Goal: Information Seeking & Learning: Find specific fact

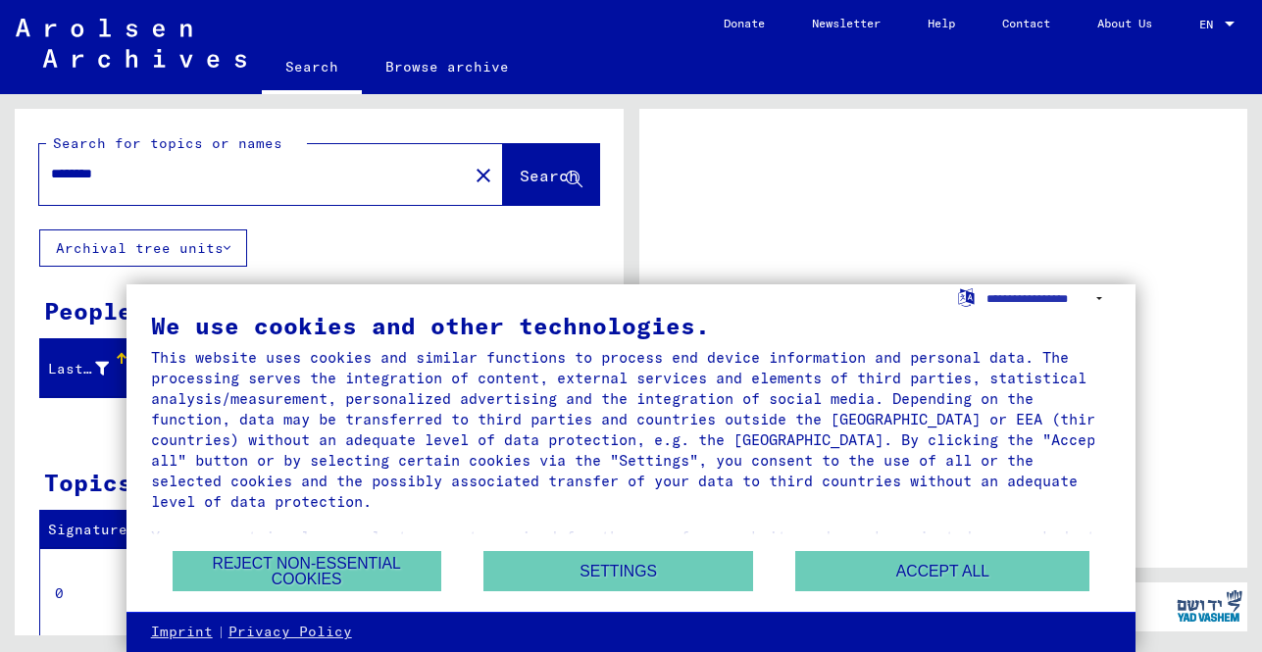
scroll to position [69, 0]
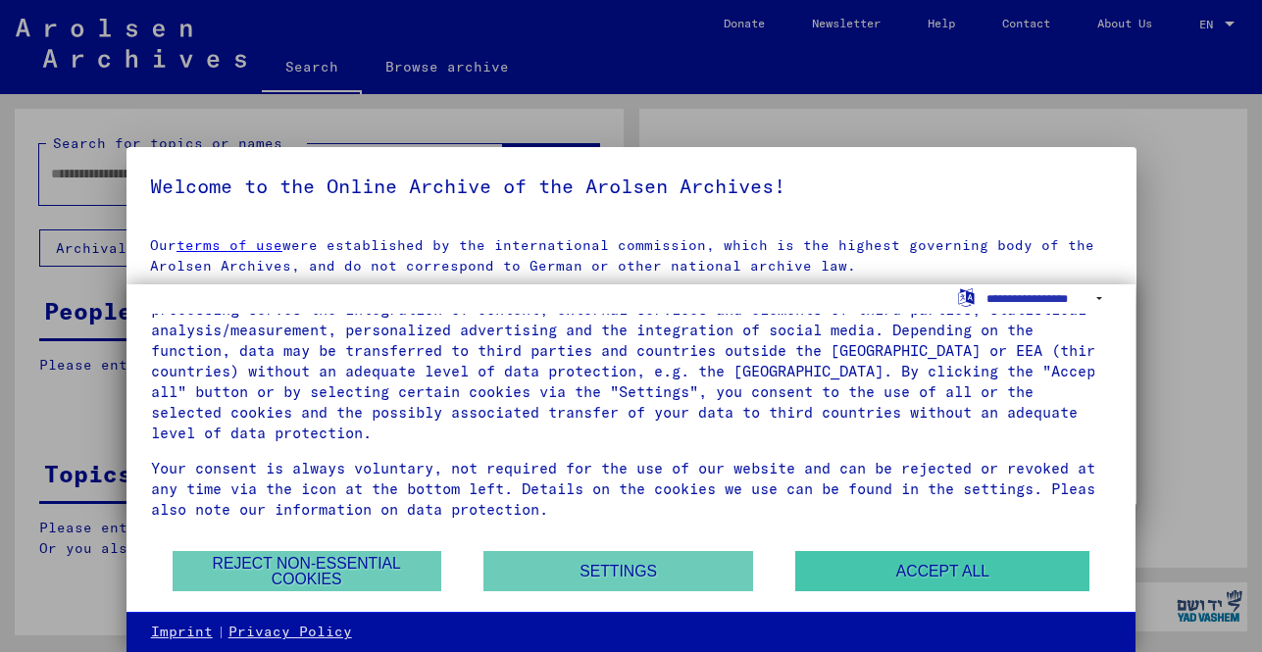
type input "********"
click at [874, 575] on button "Accept all" at bounding box center [942, 571] width 294 height 40
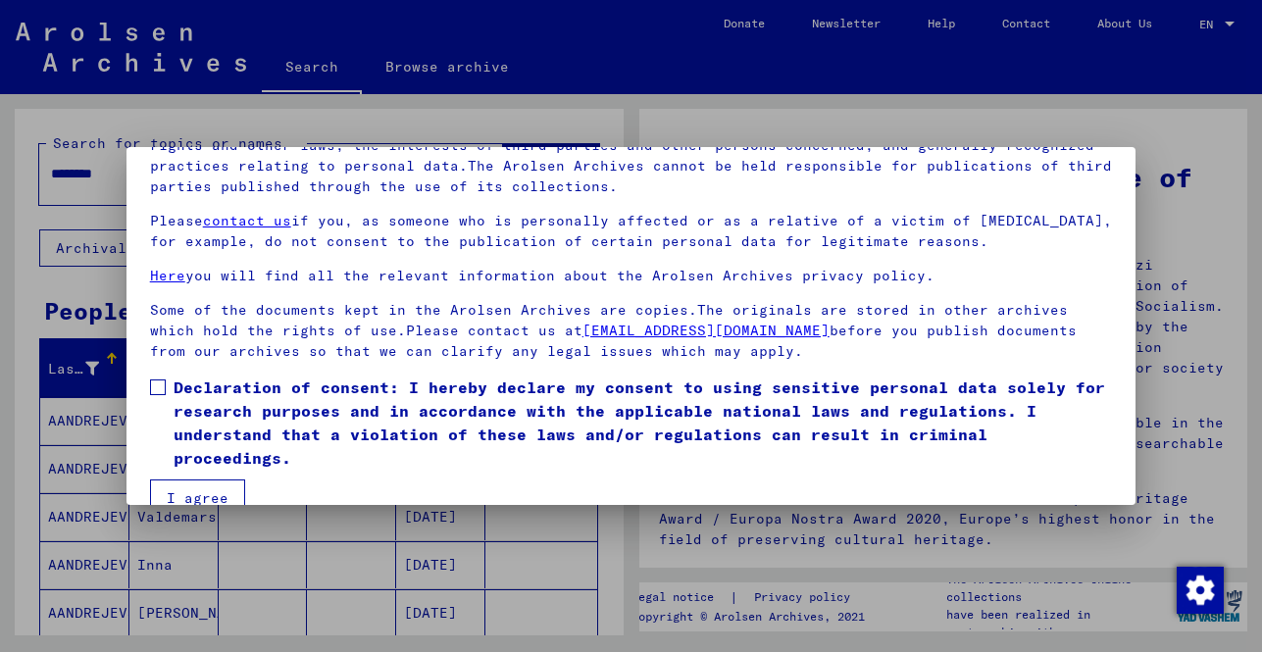
scroll to position [163, 0]
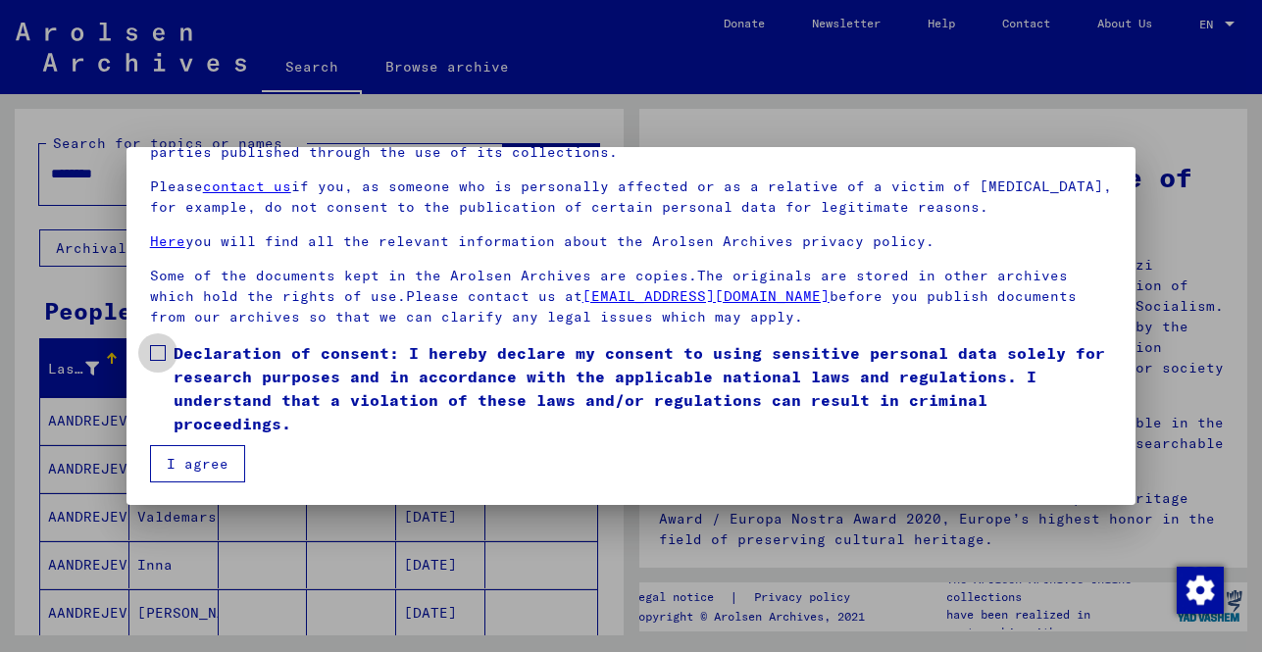
click at [160, 343] on label "Declaration of consent: I hereby declare my consent to using sensitive personal…" at bounding box center [631, 388] width 963 height 94
click at [190, 464] on button "I agree" at bounding box center [197, 463] width 95 height 37
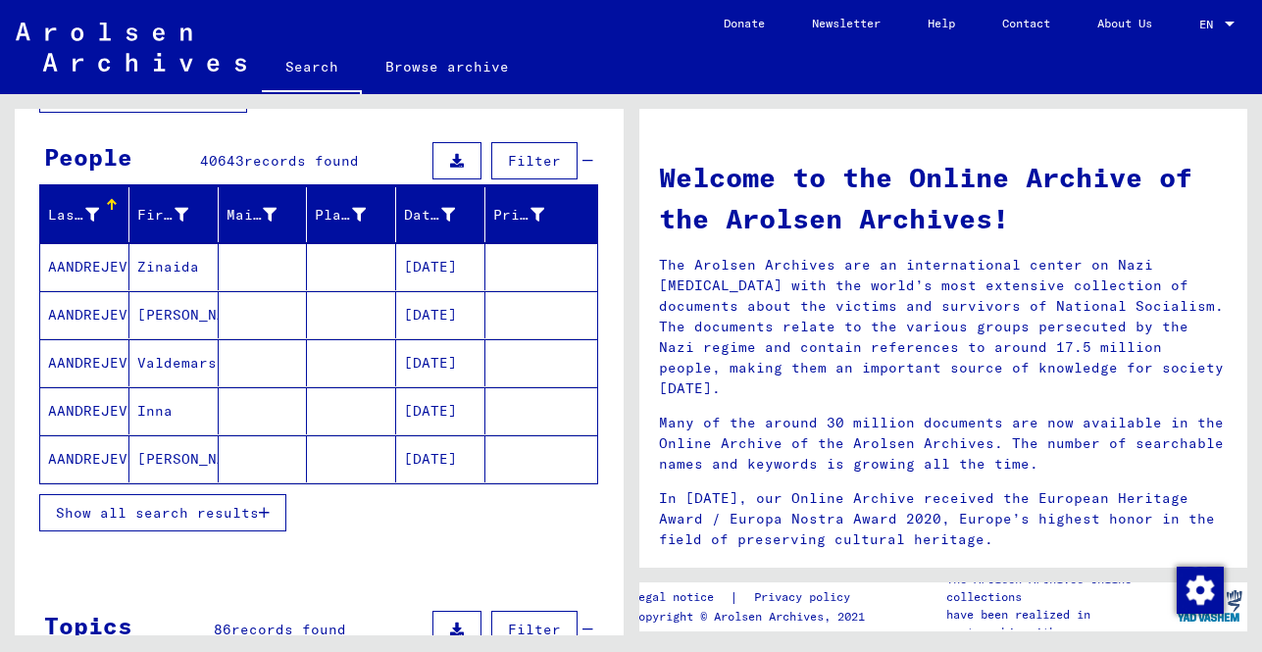
scroll to position [98, 0]
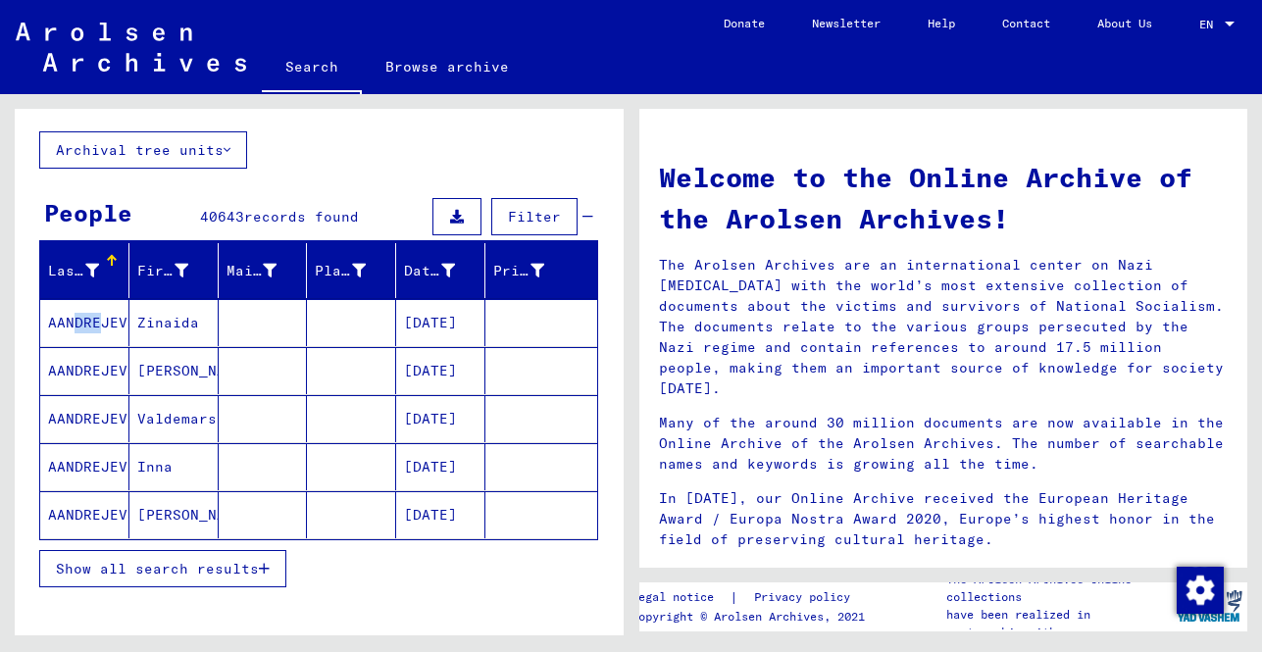
drag, startPoint x: 66, startPoint y: 309, endPoint x: 92, endPoint y: 321, distance: 29.0
click at [92, 321] on mat-cell "AANDREJEVS" at bounding box center [84, 322] width 89 height 47
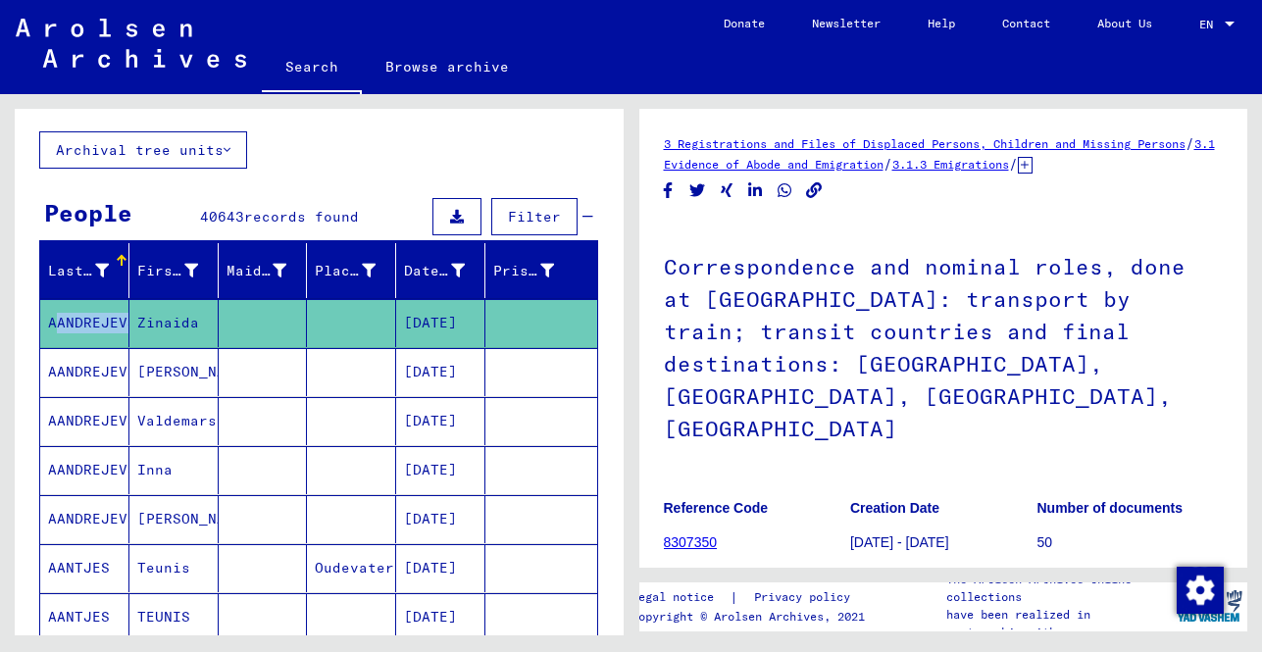
drag, startPoint x: 44, startPoint y: 324, endPoint x: 122, endPoint y: 329, distance: 77.6
click at [122, 329] on mat-cell "AANDREJEVS" at bounding box center [84, 323] width 89 height 48
copy mat-cell "AANDREJEV"
